Goal: Task Accomplishment & Management: Complete application form

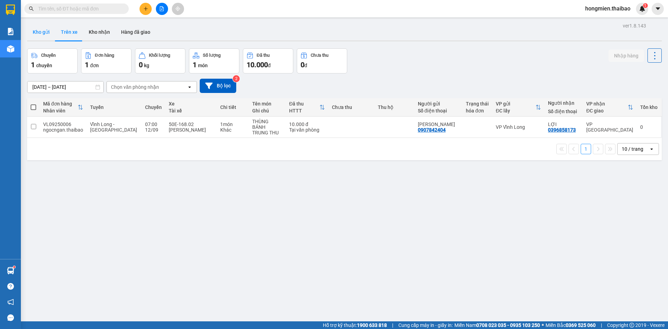
click at [40, 32] on button "Kho gửi" at bounding box center [41, 32] width 28 height 17
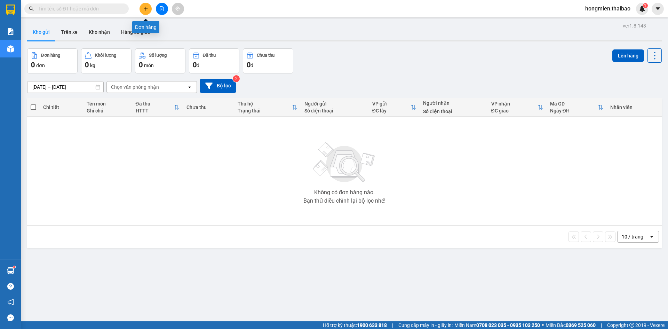
click at [146, 8] on icon "plus" at bounding box center [145, 8] width 5 height 5
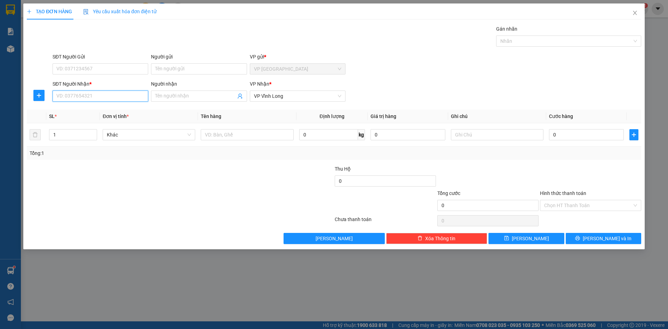
click at [91, 95] on input "SĐT Người Nhận *" at bounding box center [101, 95] width 96 height 11
type input "0396905254"
click at [178, 95] on input "Người nhận" at bounding box center [195, 96] width 80 height 8
type input "[PERSON_NAME]"
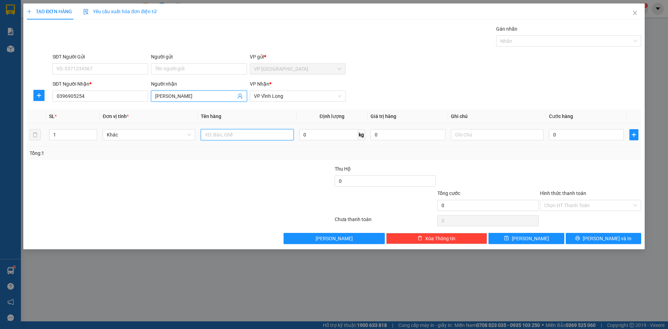
click at [221, 134] on input "text" at bounding box center [247, 134] width 92 height 11
type input "TÚI HỒ SƠ"
click at [556, 132] on input "0" at bounding box center [586, 134] width 75 height 11
type input "1"
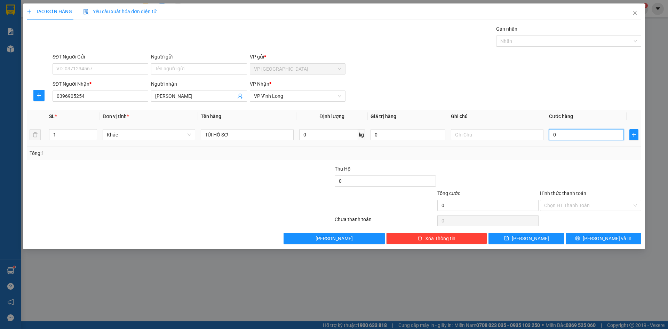
type input "1"
type input "10"
type input "100"
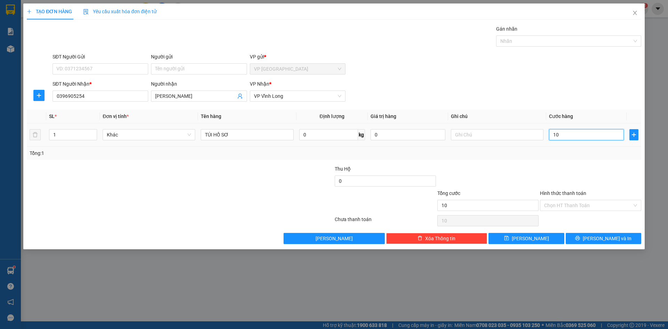
type input "100"
type input "1.000"
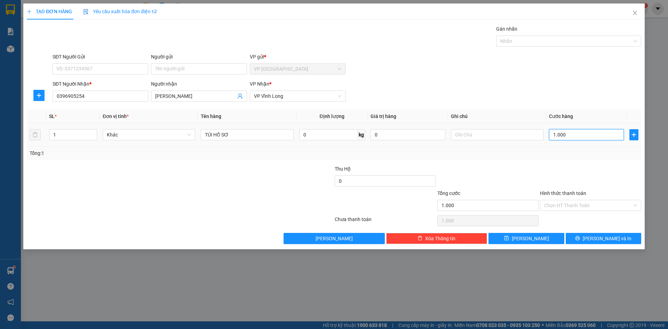
type input "10.000"
click at [578, 203] on input "Hình thức thanh toán" at bounding box center [588, 205] width 88 height 10
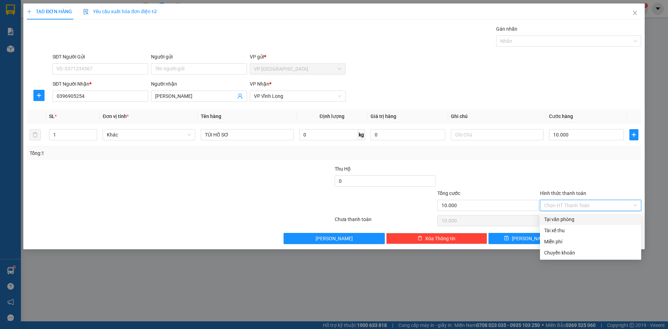
click at [570, 219] on div "Tại văn phòng" at bounding box center [590, 219] width 93 height 8
type input "0"
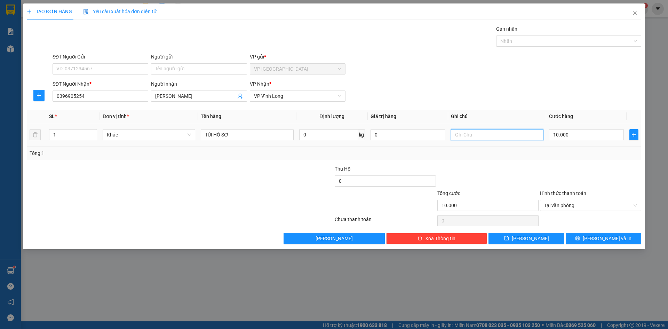
click at [476, 134] on input "text" at bounding box center [497, 134] width 92 height 11
type input "NẾU K GỌI SỐ ĐÓ DC THÌ GỌI VÀO SỐ NÀY 0982808810"
click at [596, 237] on button "[PERSON_NAME] và In" at bounding box center [602, 238] width 75 height 11
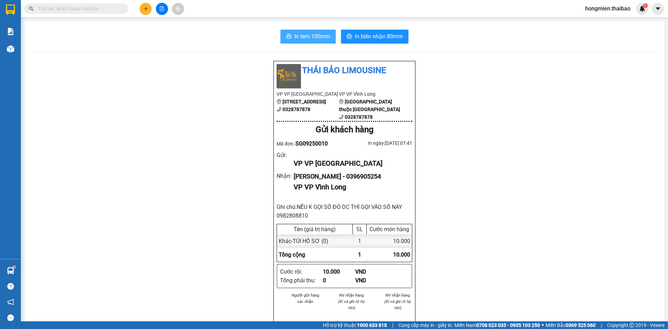
click at [314, 35] on span "In tem 100mm" at bounding box center [312, 36] width 36 height 9
click at [308, 36] on span "In tem 100mm" at bounding box center [312, 36] width 36 height 9
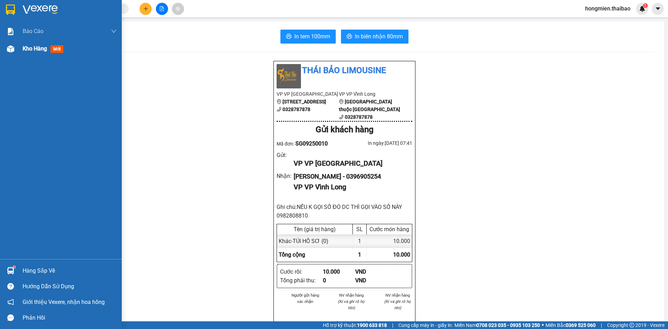
click at [34, 47] on span "Kho hàng" at bounding box center [35, 48] width 24 height 7
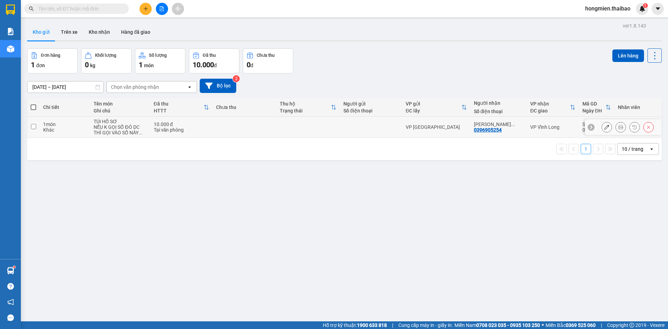
drag, startPoint x: 32, startPoint y: 127, endPoint x: 97, endPoint y: 128, distance: 65.4
click at [31, 128] on input "checkbox" at bounding box center [33, 126] width 5 height 5
checkbox input "true"
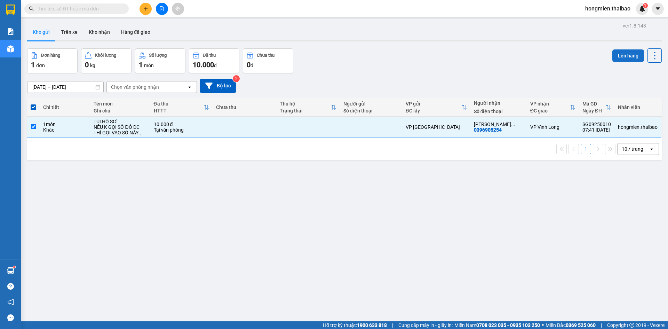
click at [625, 53] on button "Lên hàng" at bounding box center [628, 55] width 32 height 13
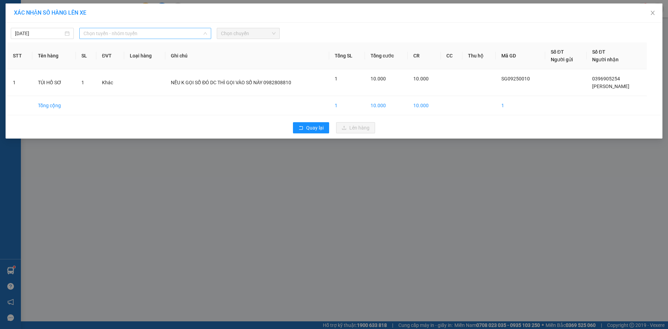
click at [171, 33] on span "Chọn tuyến - nhóm tuyến" at bounding box center [144, 33] width 123 height 10
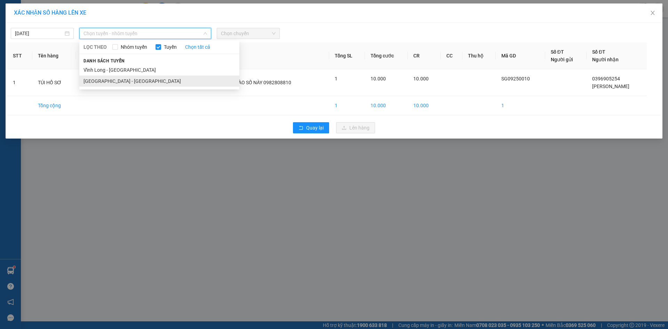
click at [144, 79] on li "[GEOGRAPHIC_DATA] - [GEOGRAPHIC_DATA]" at bounding box center [159, 80] width 160 height 11
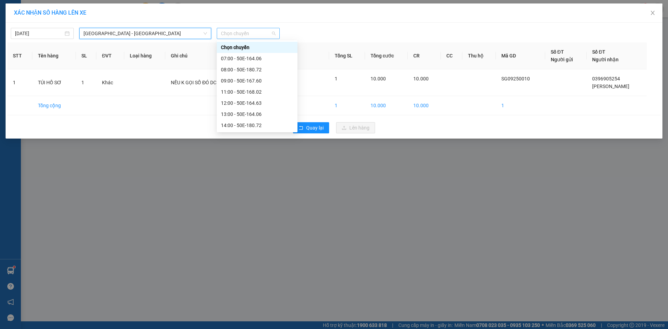
click at [237, 34] on span "Chọn chuyến" at bounding box center [248, 33] width 55 height 10
click at [239, 69] on div "08:00 - 50E-180.72" at bounding box center [257, 70] width 72 height 8
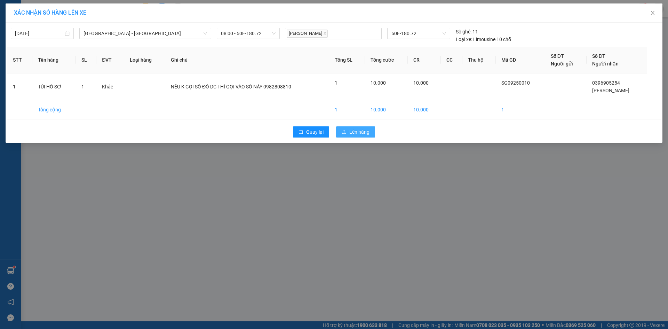
click at [357, 132] on span "Lên hàng" at bounding box center [359, 132] width 20 height 8
